Goal: Check status: Check status

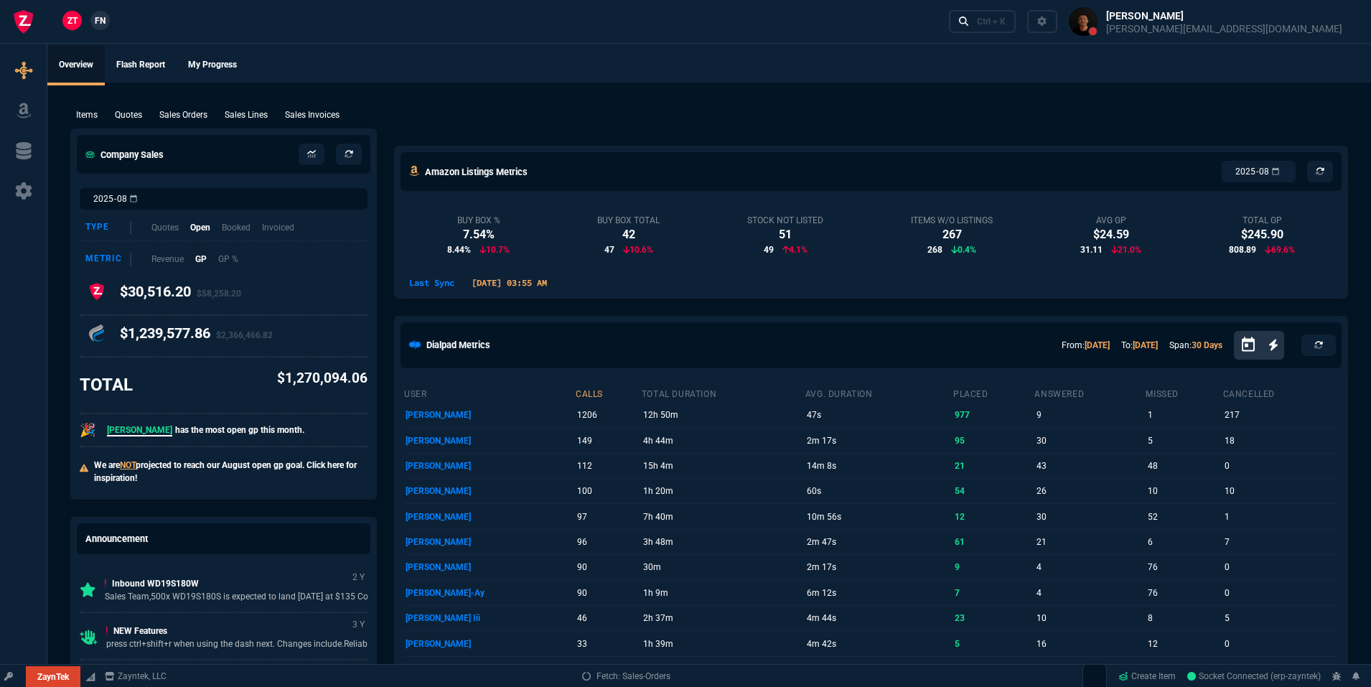
select select "19: totals"
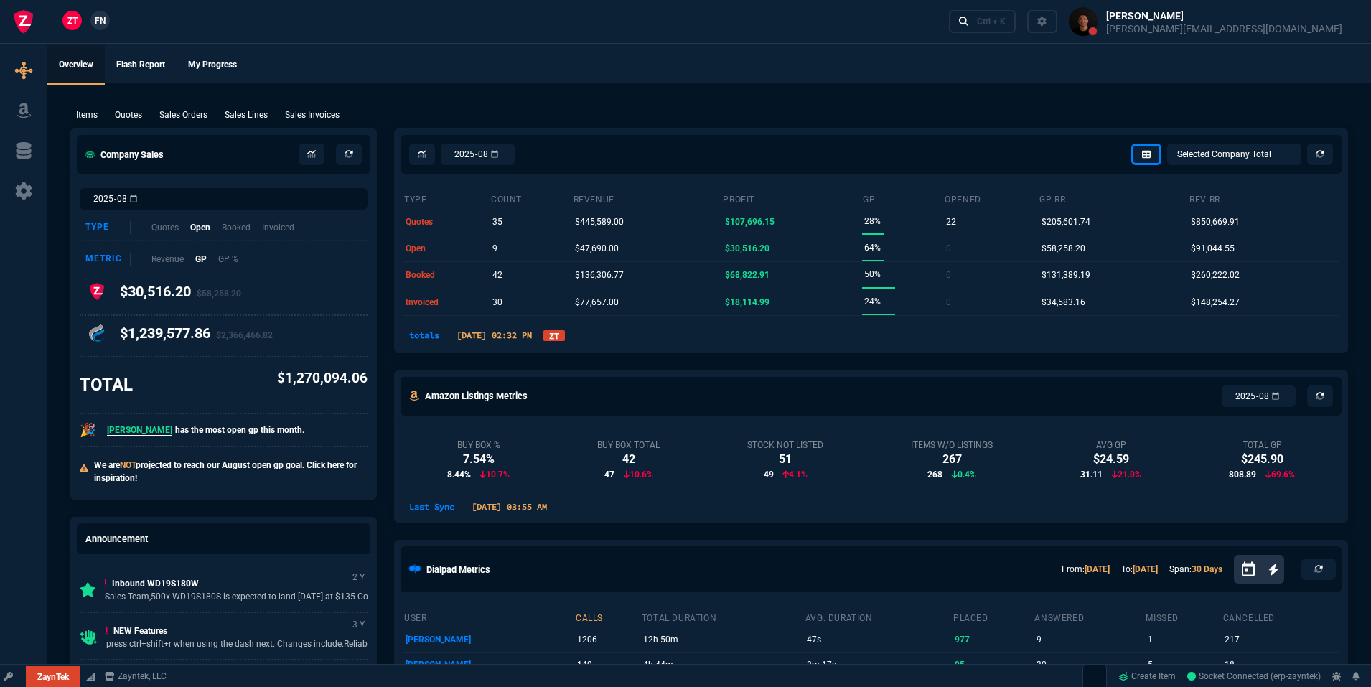
select select
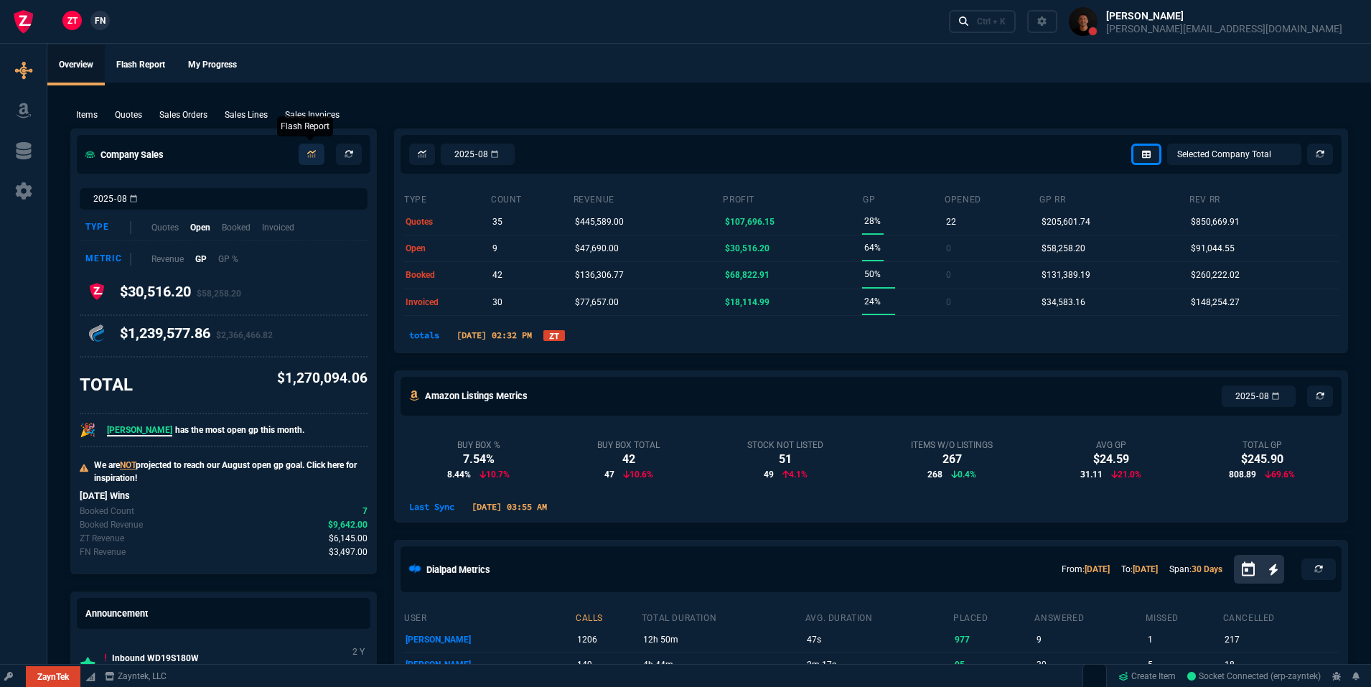
click at [309, 149] on nx-icon at bounding box center [311, 154] width 9 height 11
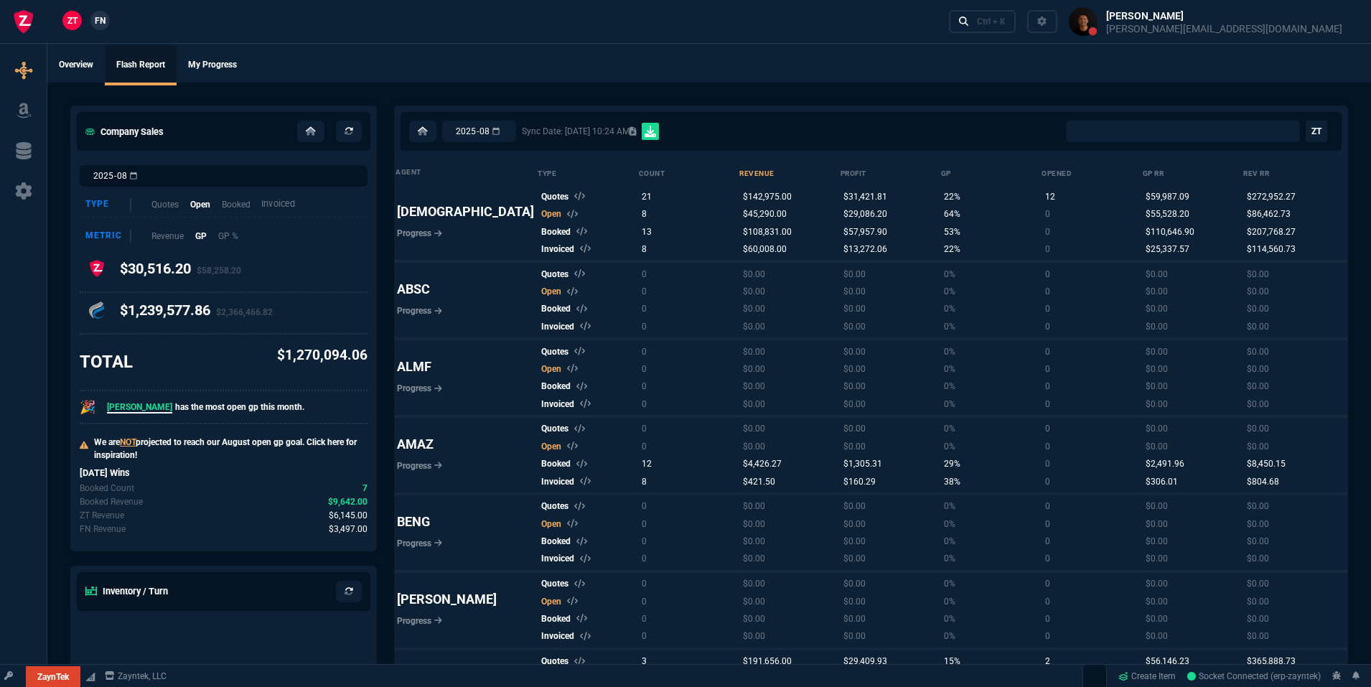
click at [272, 207] on p "Invoiced" at bounding box center [278, 204] width 34 height 14
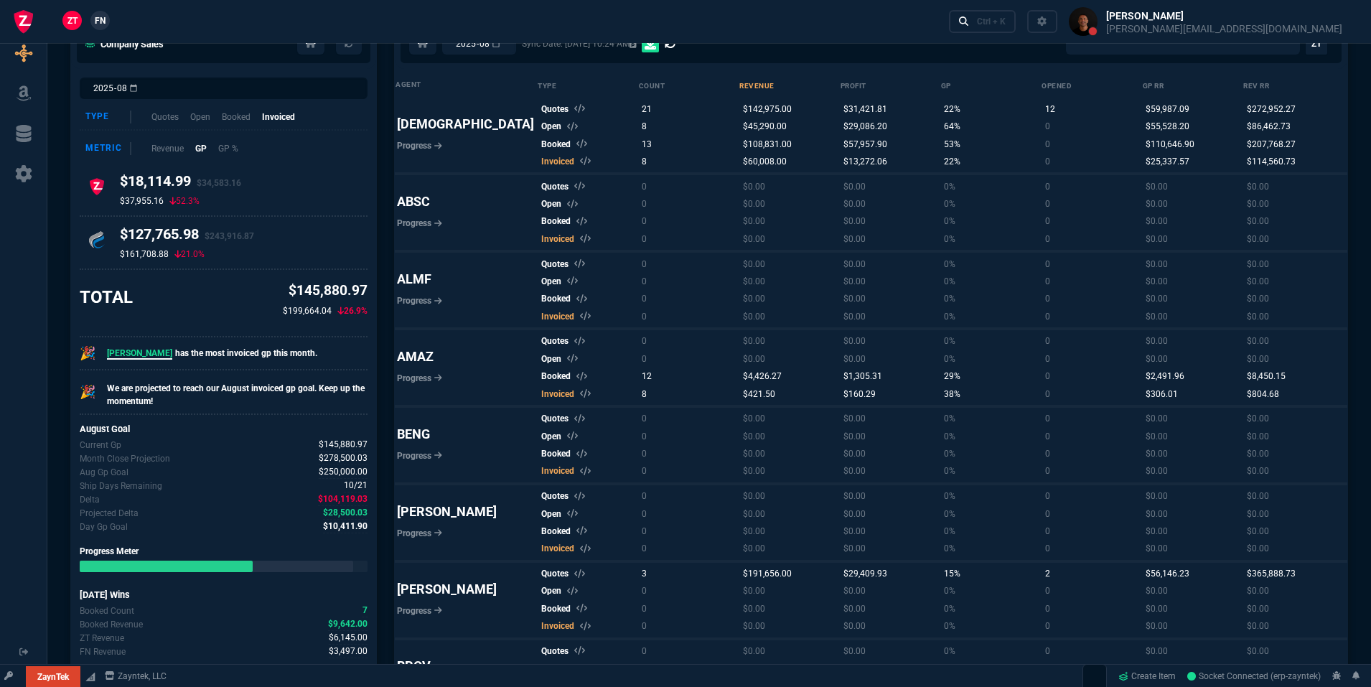
select select "0:"
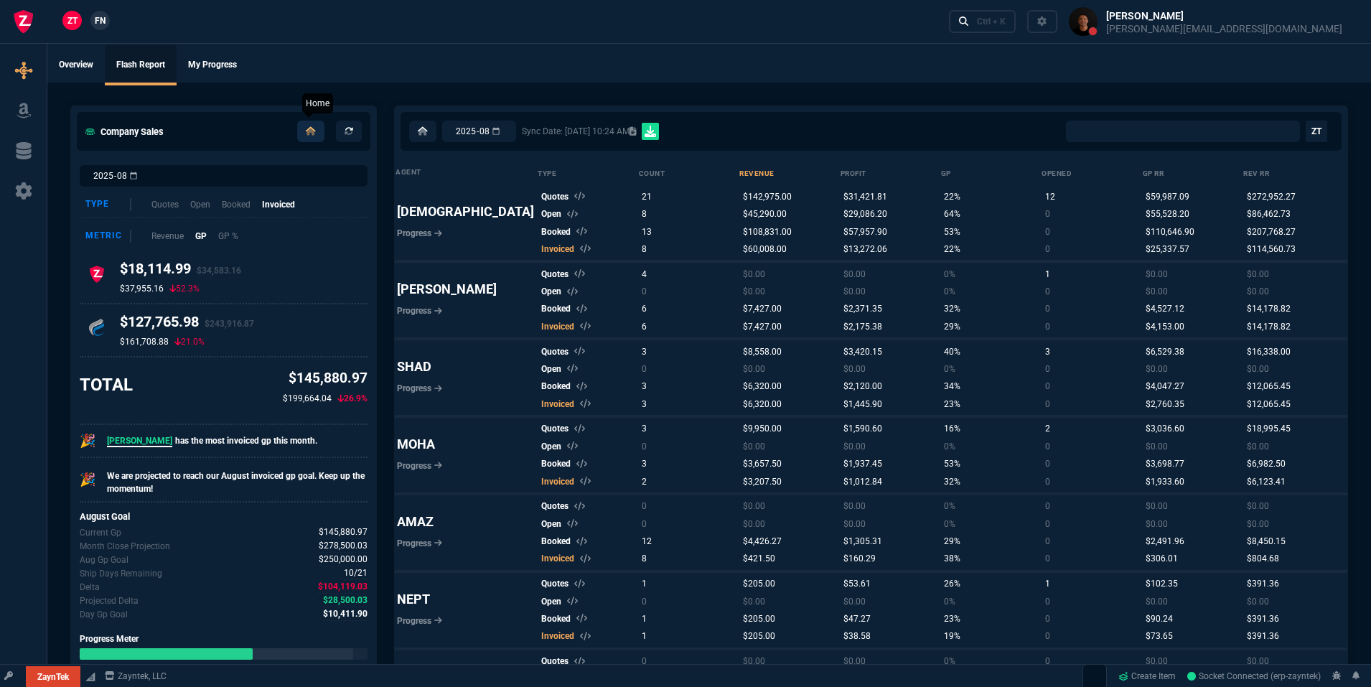
scroll to position [3, 0]
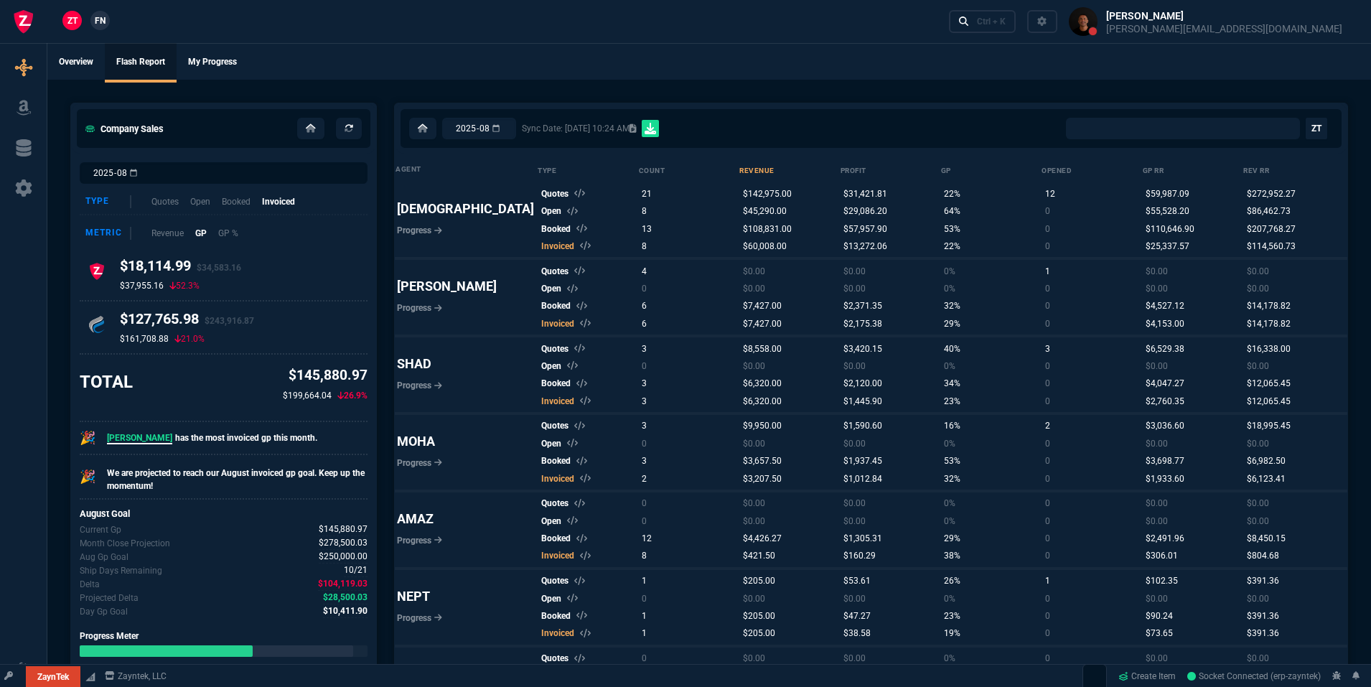
click at [313, 140] on div "Company Sales" at bounding box center [223, 128] width 305 height 50
click at [316, 130] on link at bounding box center [310, 129] width 27 height 22
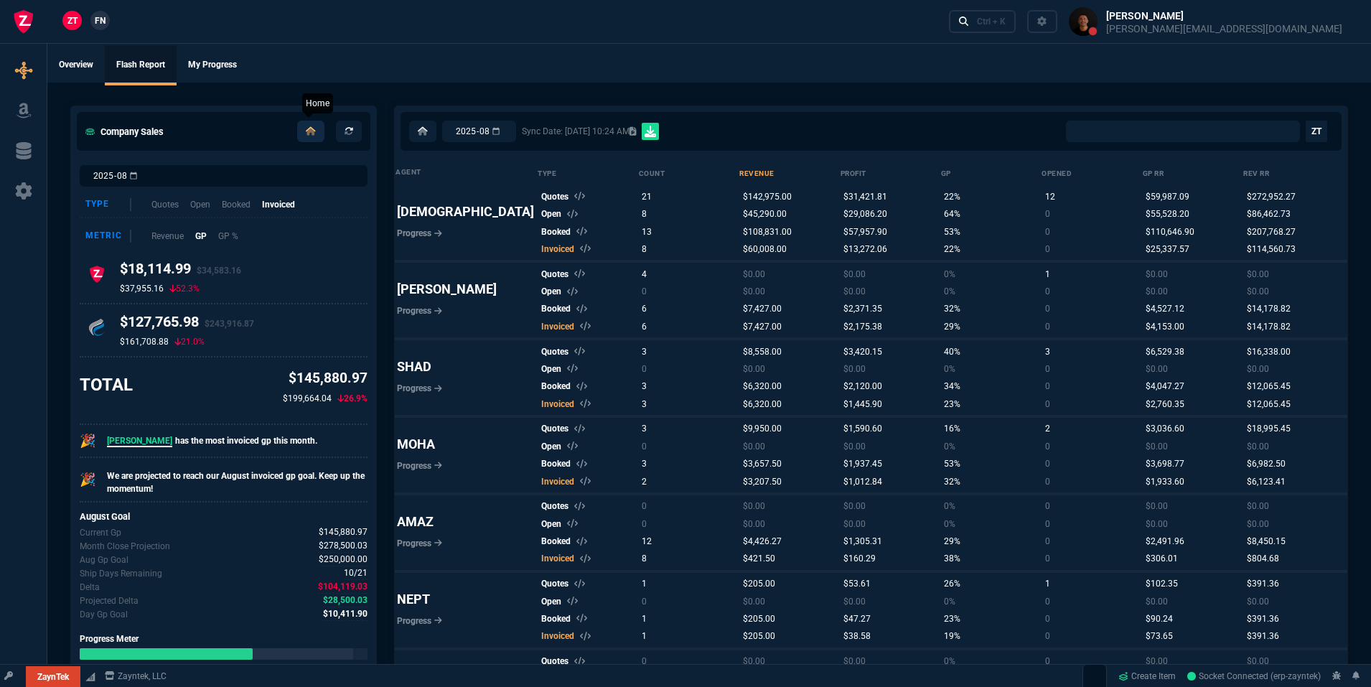
select select "19: totals"
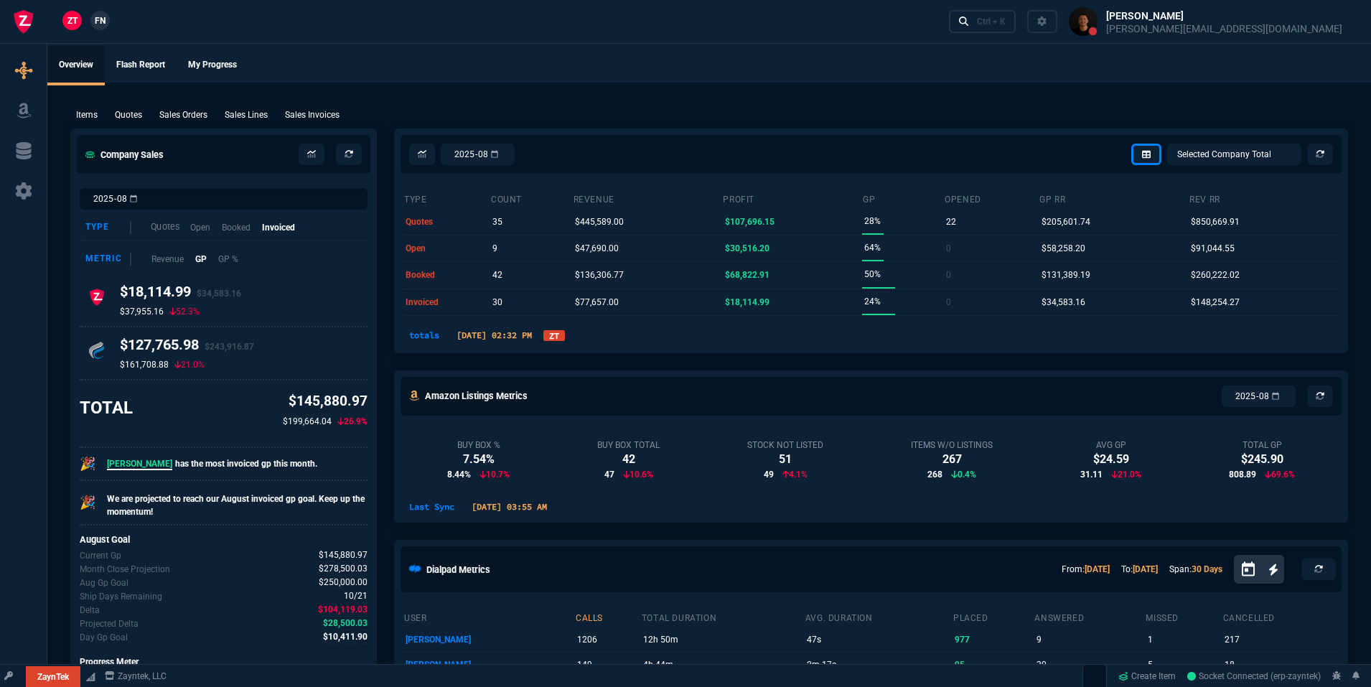
click at [172, 233] on p "Quotes" at bounding box center [165, 227] width 29 height 14
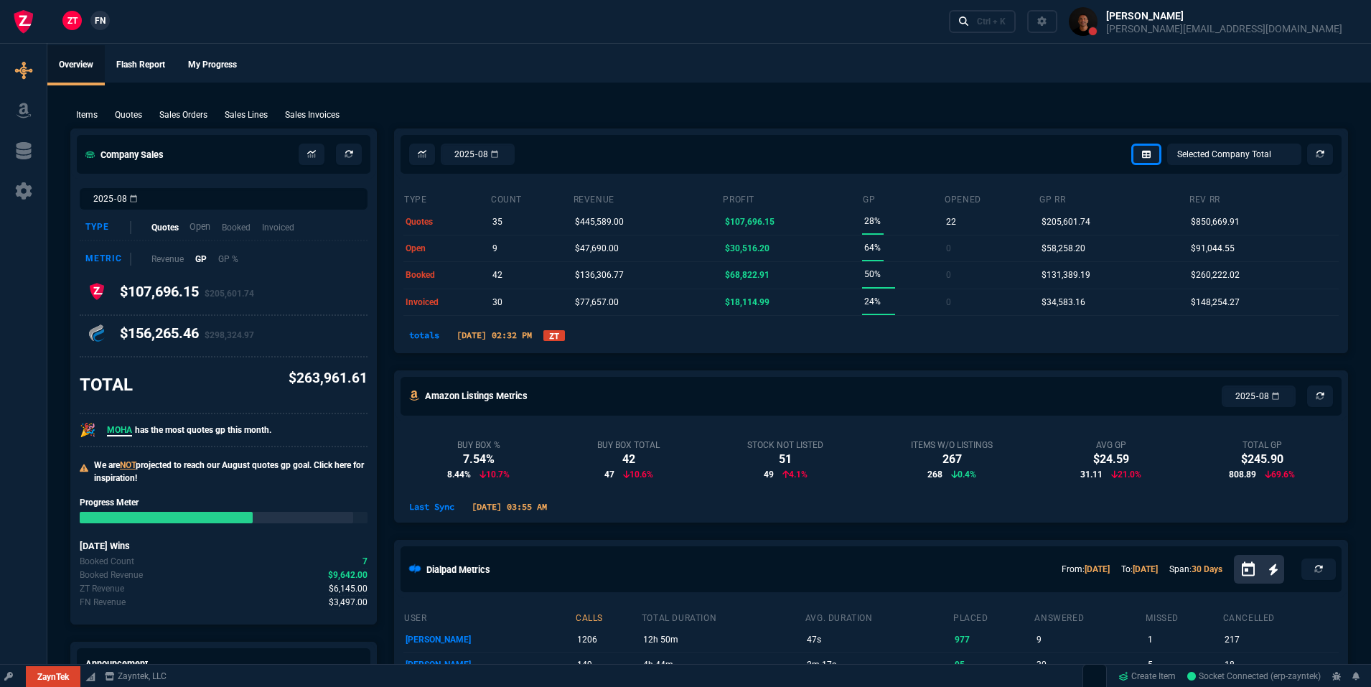
click at [210, 223] on div "Type Quotes Open Booked Invoiced" at bounding box center [224, 228] width 288 height 26
click at [209, 225] on p "Open" at bounding box center [200, 227] width 21 height 14
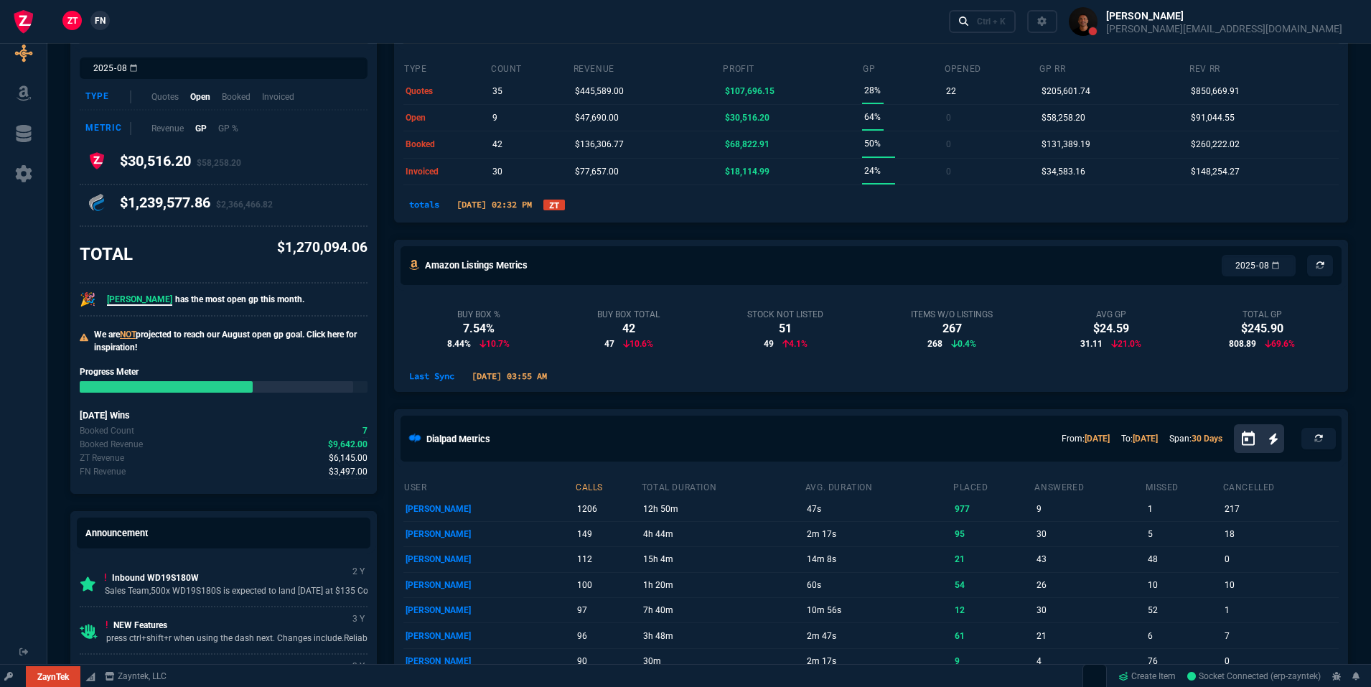
scroll to position [130, 0]
click at [234, 99] on p "Booked" at bounding box center [236, 97] width 30 height 14
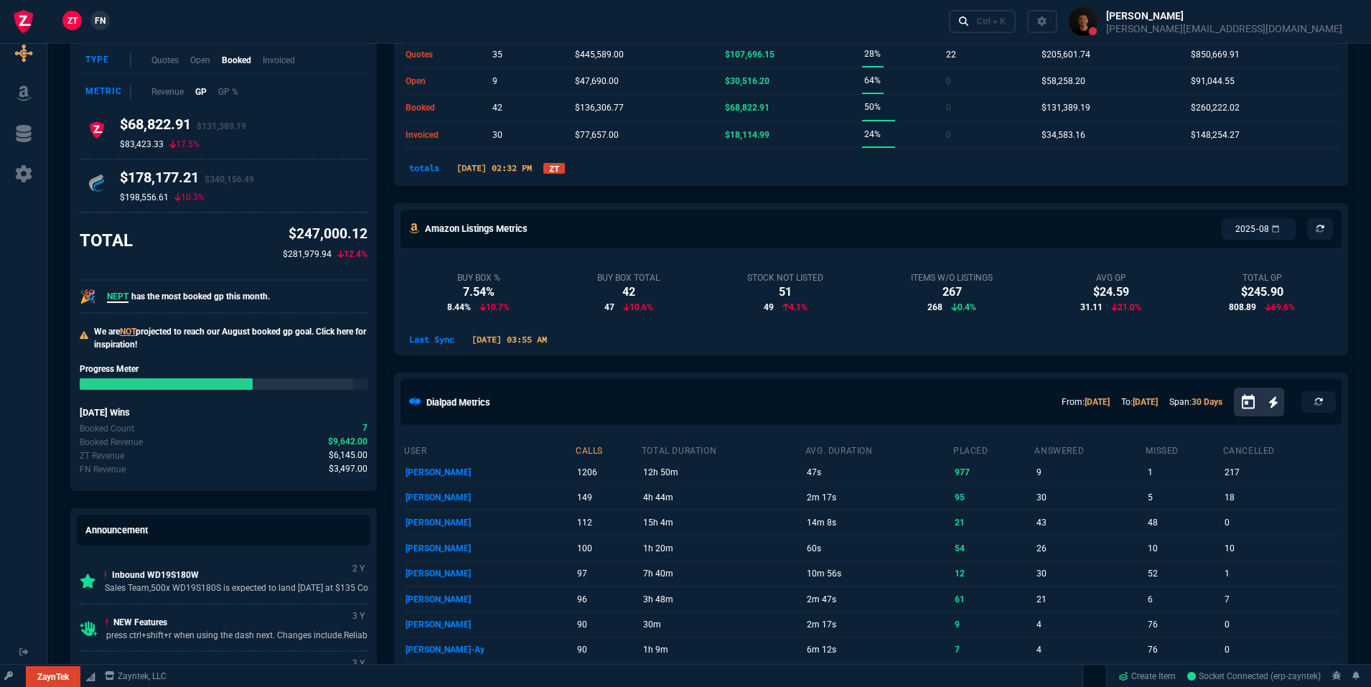
scroll to position [0, 0]
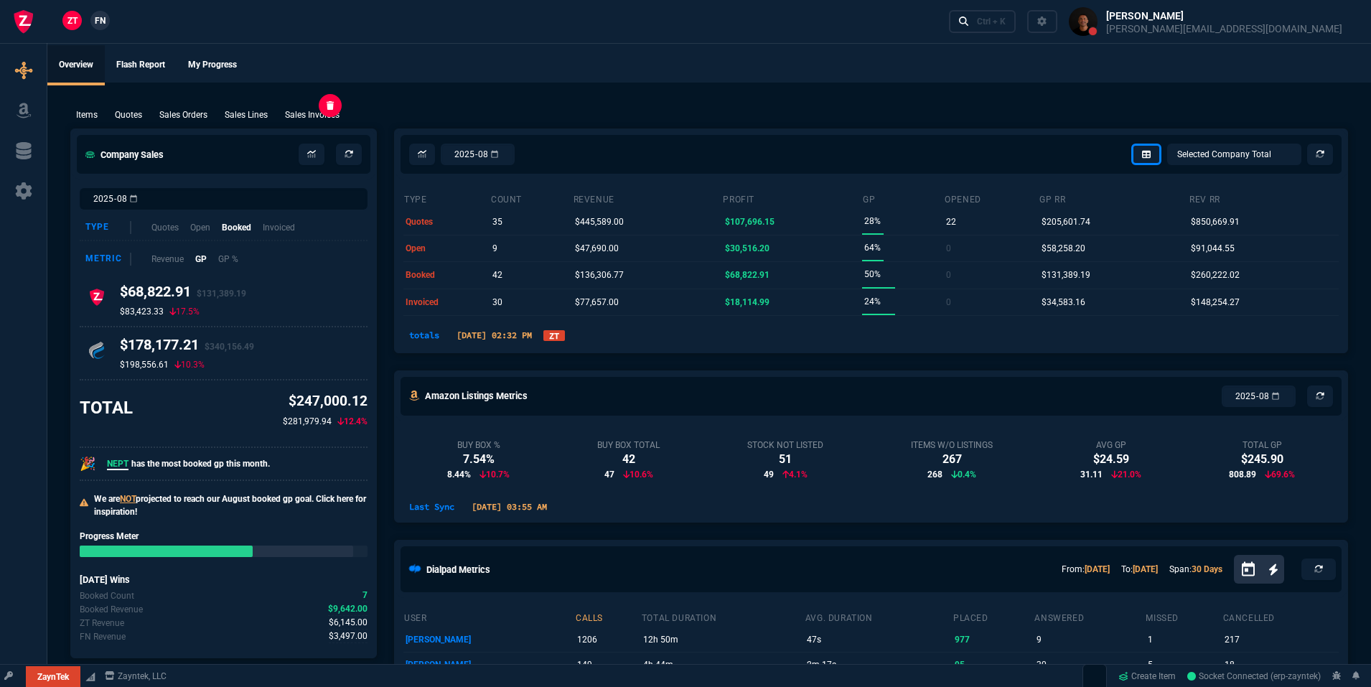
click at [315, 121] on p "Sales Invoices" at bounding box center [312, 114] width 55 height 13
click at [307, 151] on icon at bounding box center [311, 154] width 9 height 9
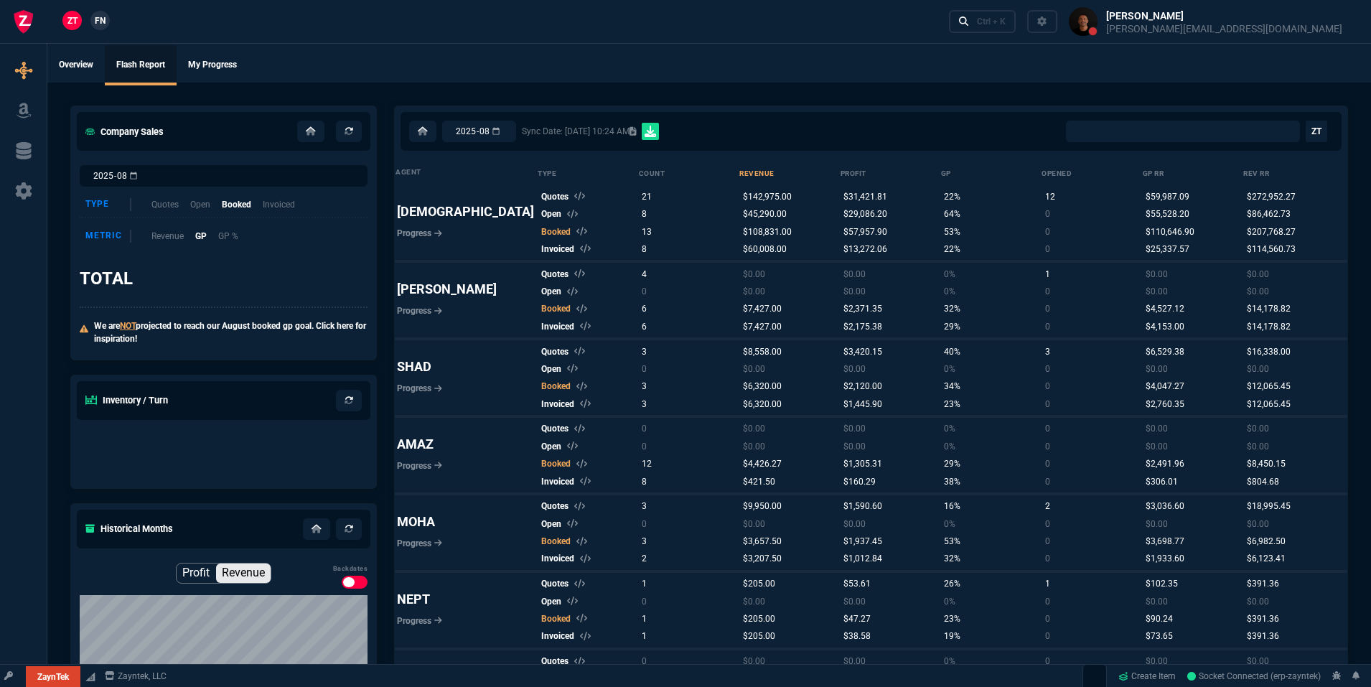
select select "0:"
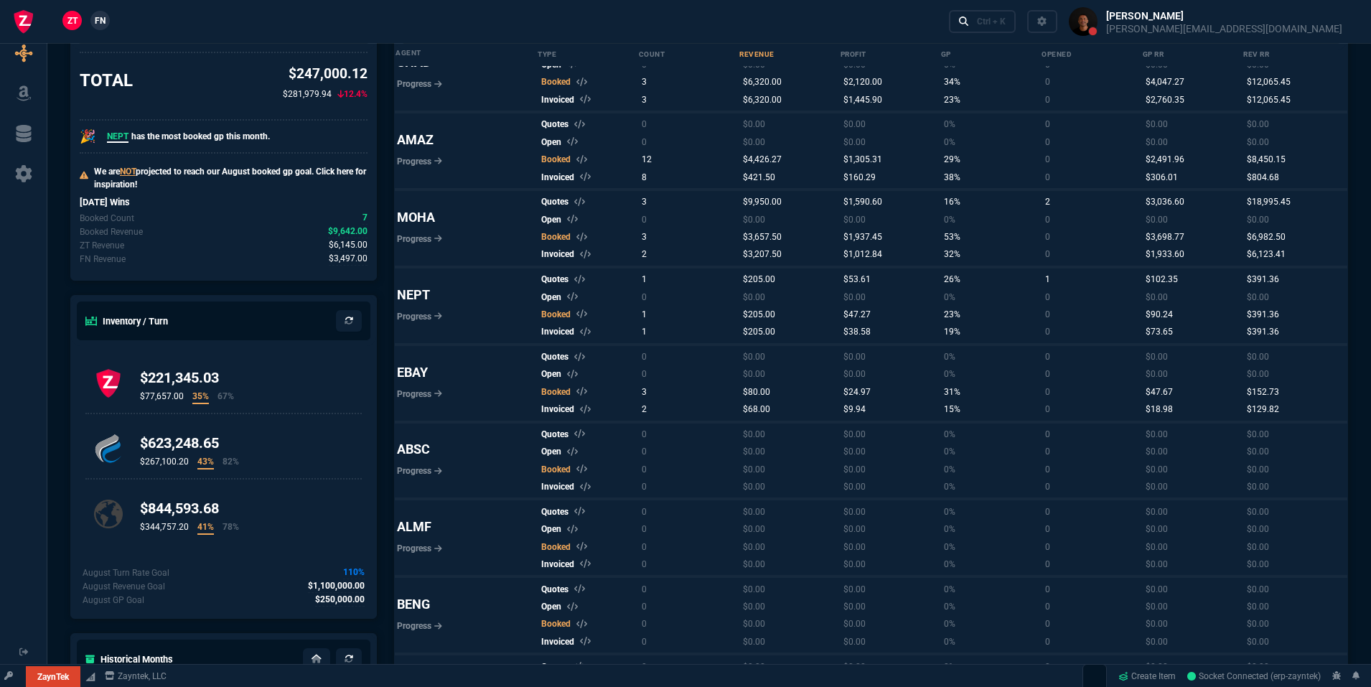
scroll to position [306, 0]
select select
